Goal: Find specific page/section: Find specific page/section

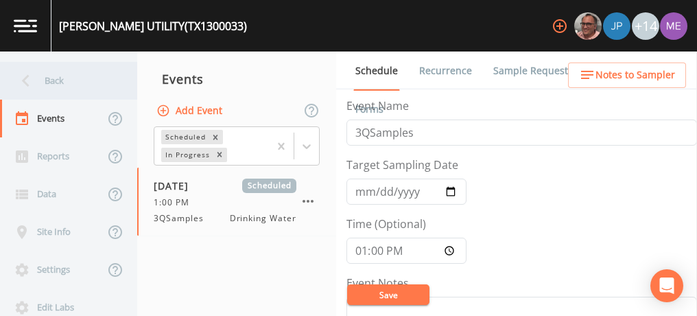
scroll to position [527, 0]
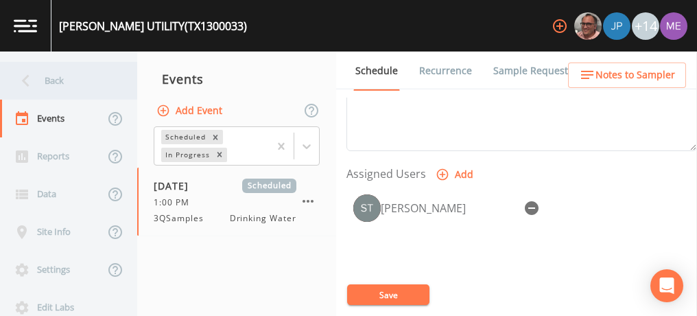
click at [49, 82] on div "Back" at bounding box center [61, 81] width 123 height 38
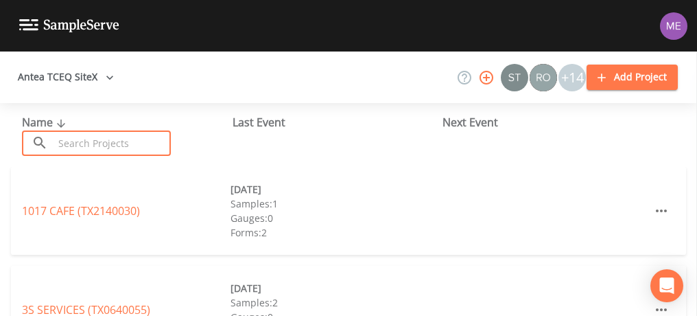
click at [70, 142] on input "text" at bounding box center [111, 142] width 117 height 25
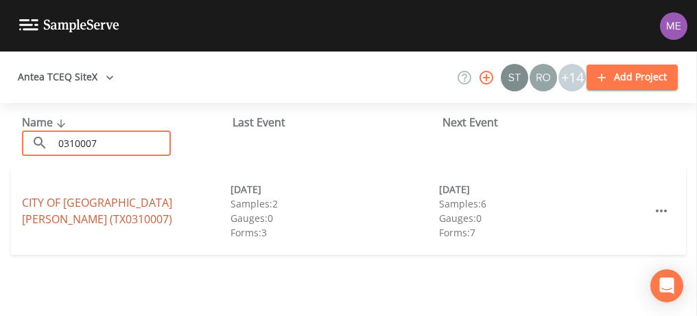
type input "0310007"
click at [56, 213] on link "CITY OF SAN BENITO (TX0310007)" at bounding box center [97, 211] width 150 height 32
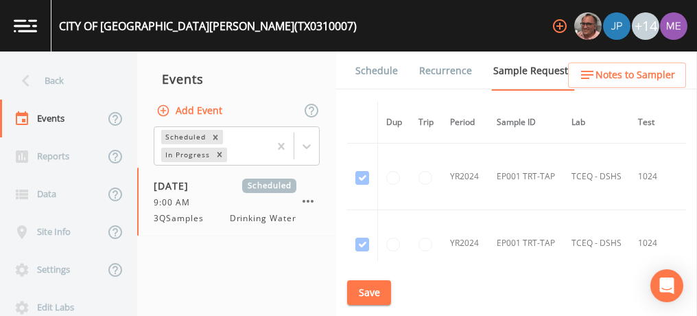
click at [371, 71] on link "Schedule" at bounding box center [376, 70] width 47 height 38
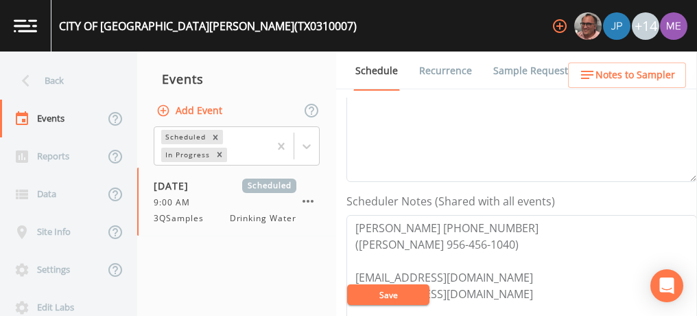
scroll to position [288, 0]
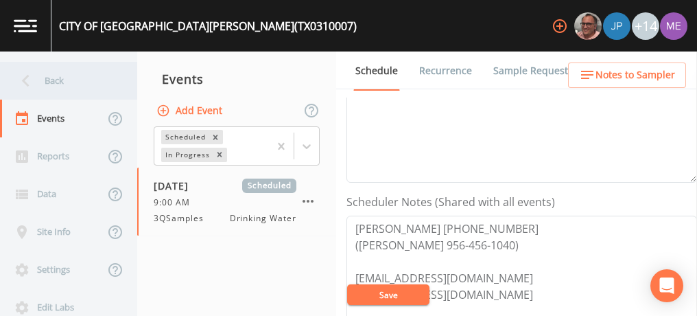
click at [51, 77] on div "Back" at bounding box center [61, 81] width 123 height 38
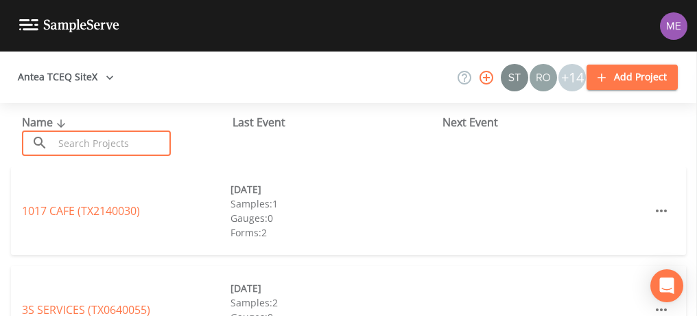
click at [106, 139] on input "text" at bounding box center [111, 142] width 117 height 25
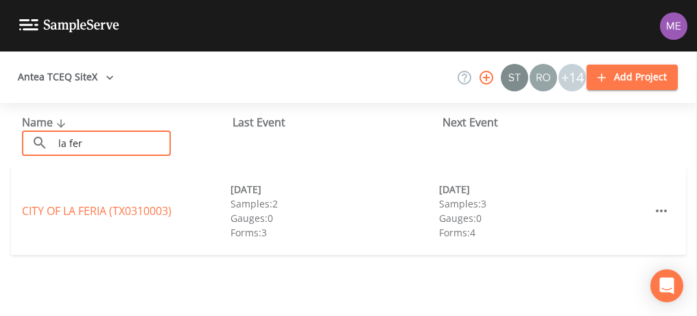
type input "La Feria"
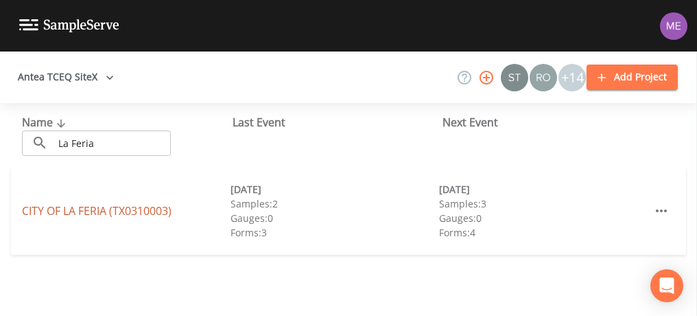
click at [110, 209] on link "CITY OF LA FERIA (TX0310003)" at bounding box center [97, 210] width 150 height 15
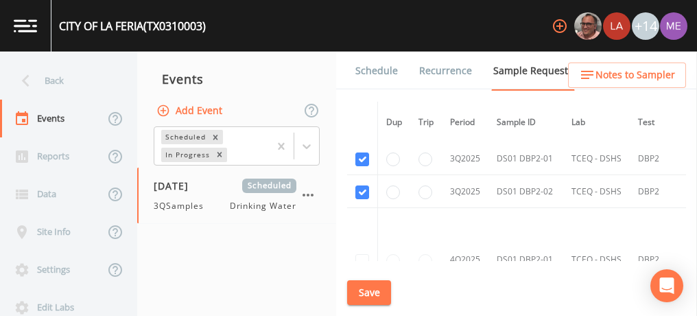
scroll to position [1862, 0]
click at [372, 69] on link "Schedule" at bounding box center [376, 70] width 47 height 38
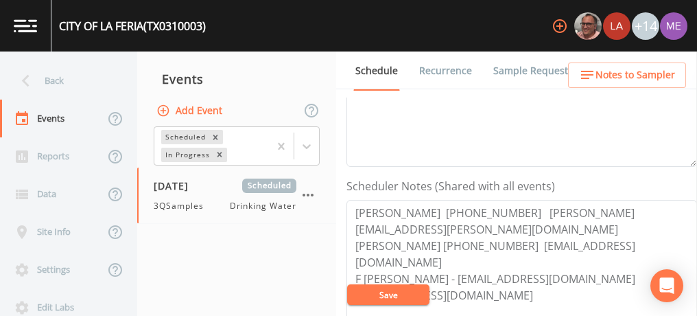
scroll to position [303, 0]
click at [595, 170] on form "Event Name 3QSamples Target Sampling Date 2025-08-20 Time (Optional) Event Note…" at bounding box center [521, 174] width 350 height 761
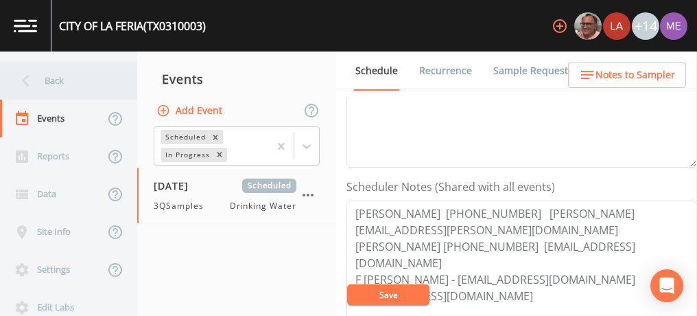
click at [47, 76] on div "Back" at bounding box center [61, 81] width 123 height 38
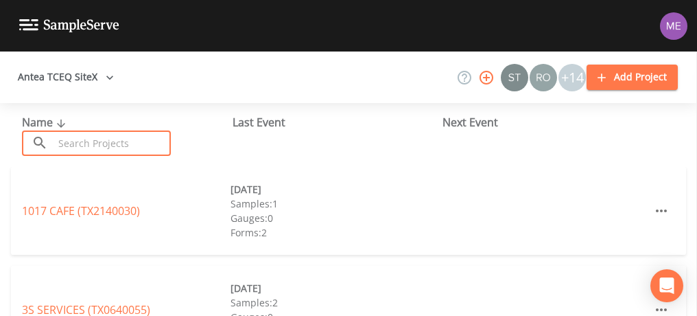
click at [104, 143] on input "text" at bounding box center [111, 142] width 117 height 25
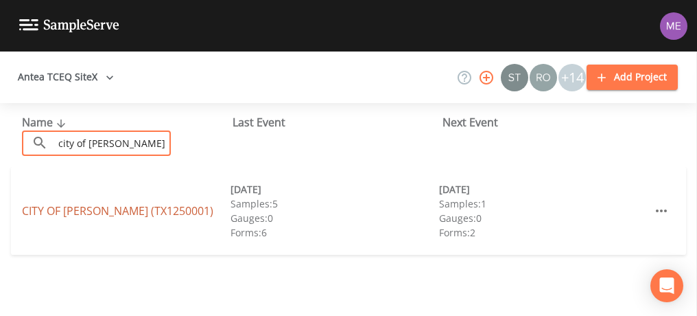
type input "city of alic"
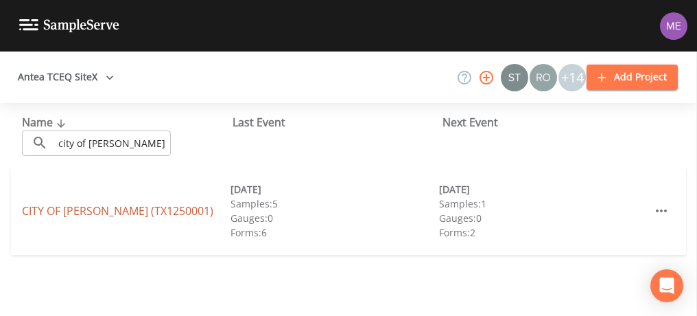
click at [74, 211] on link "CITY OF ALICE (TX1250001)" at bounding box center [117, 210] width 191 height 15
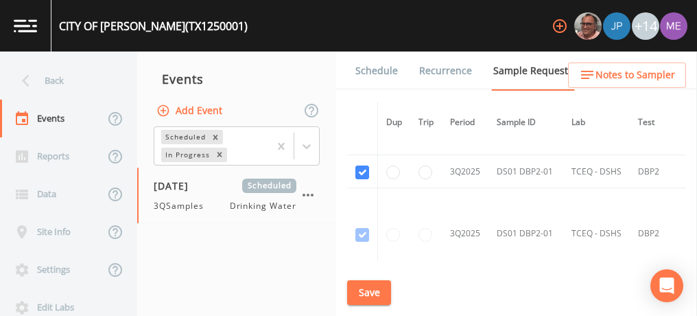
scroll to position [2912, 0]
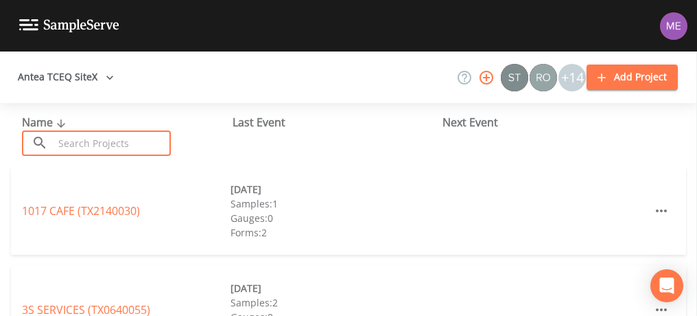
click at [146, 150] on input "text" at bounding box center [111, 142] width 117 height 25
